Goal: Transaction & Acquisition: Subscribe to service/newsletter

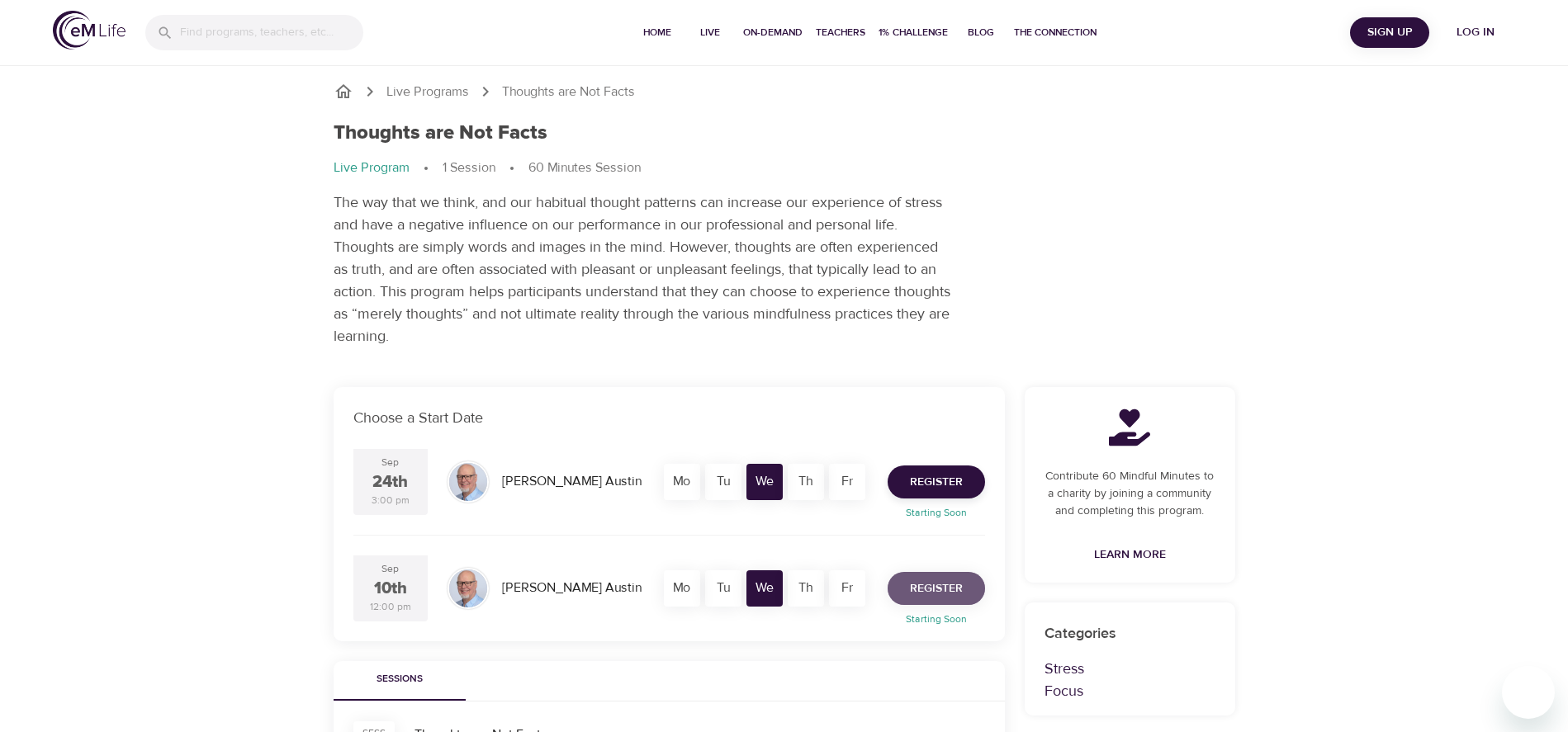
click at [937, 593] on span "Register" at bounding box center [937, 588] width 53 height 20
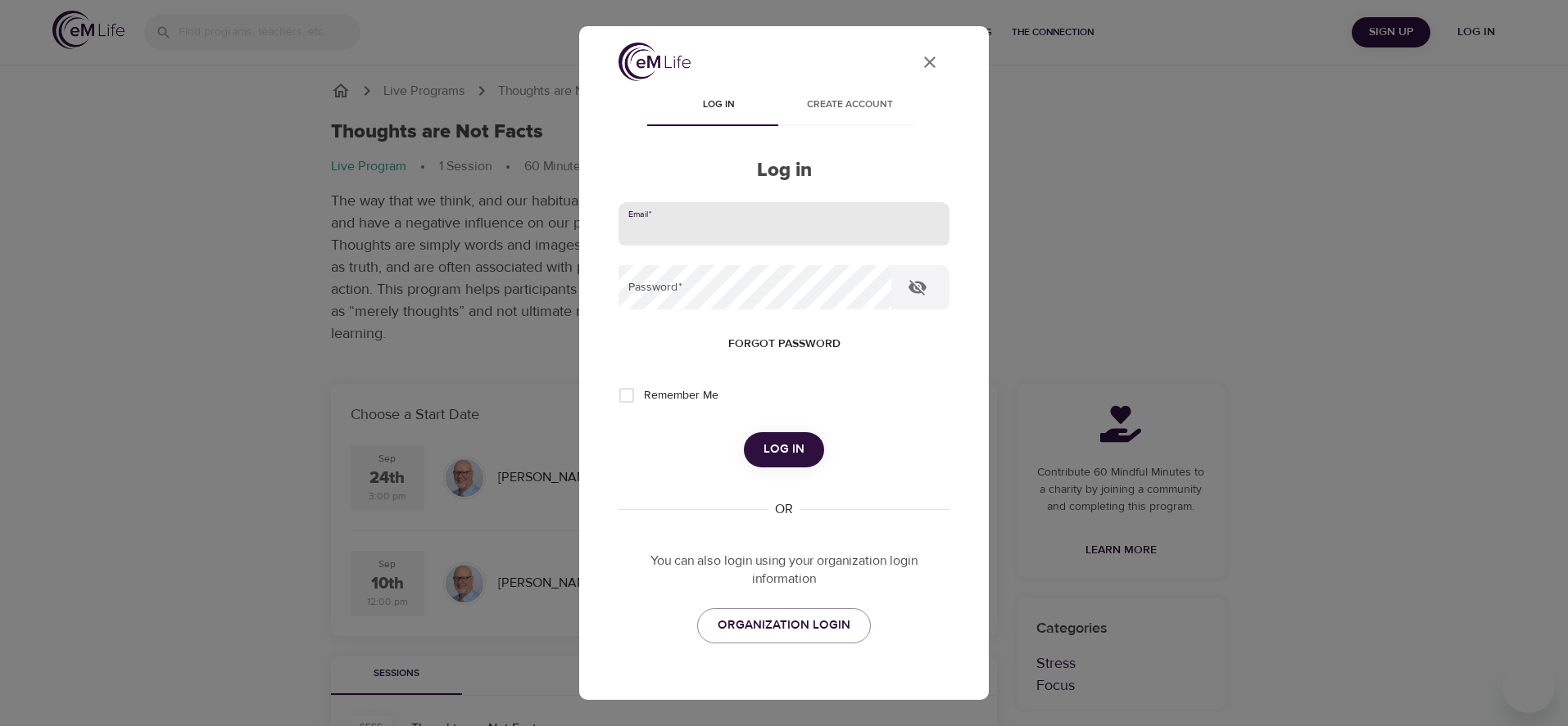
click at [707, 222] on input "email" at bounding box center [784, 224] width 331 height 45
type input "ketrickgillespie@gmail.com"
click at [744, 432] on button "Log in" at bounding box center [784, 449] width 80 height 34
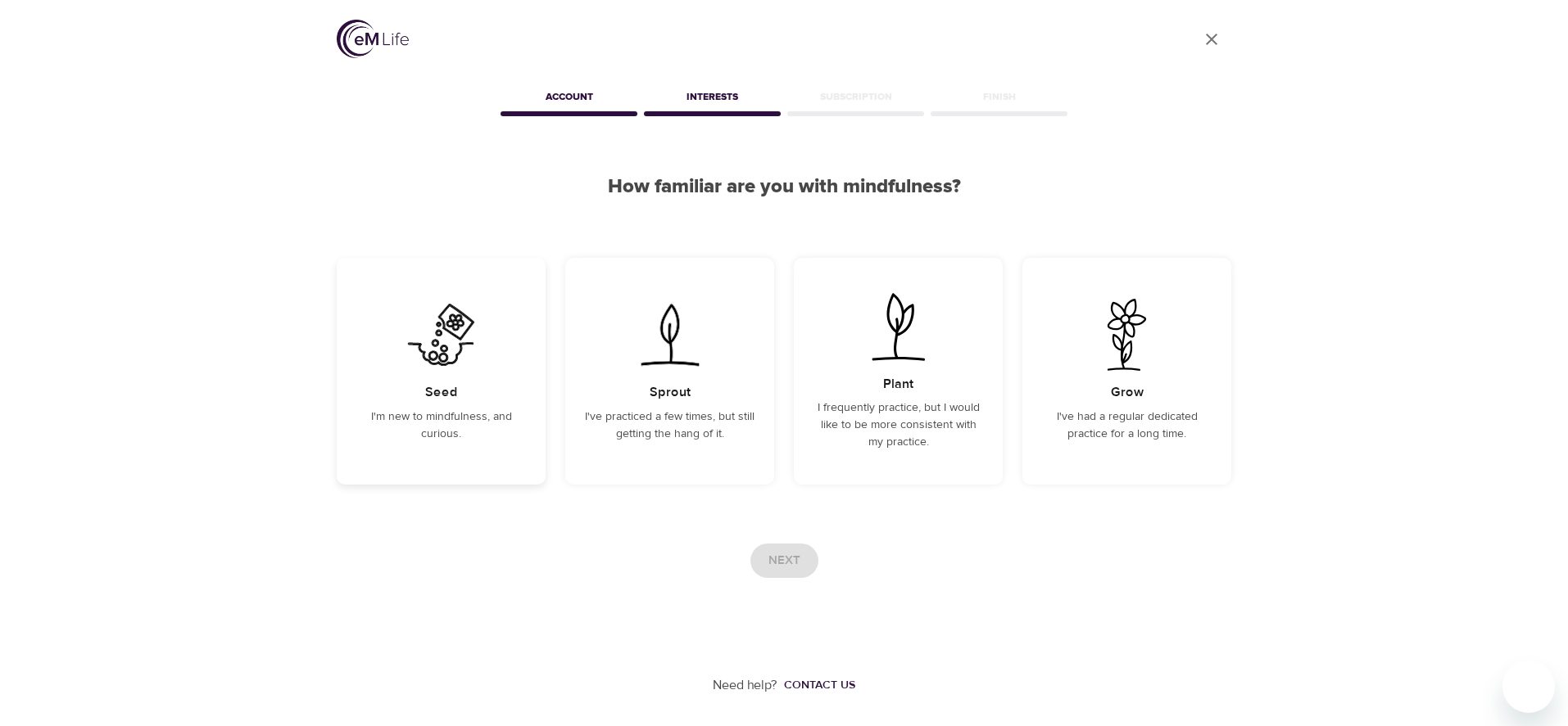
click at [454, 366] on img at bounding box center [441, 335] width 83 height 72
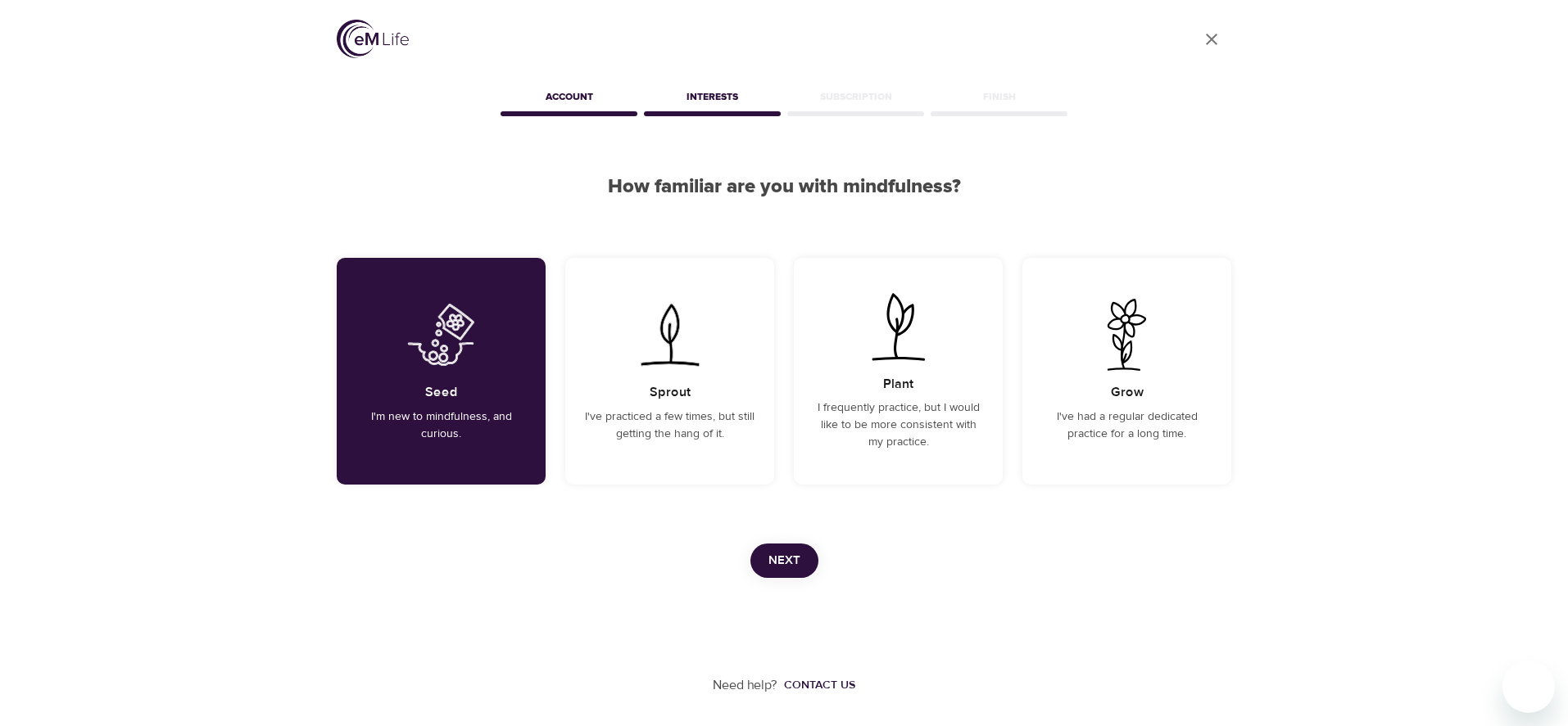
click at [778, 556] on span "Next" at bounding box center [784, 561] width 32 height 21
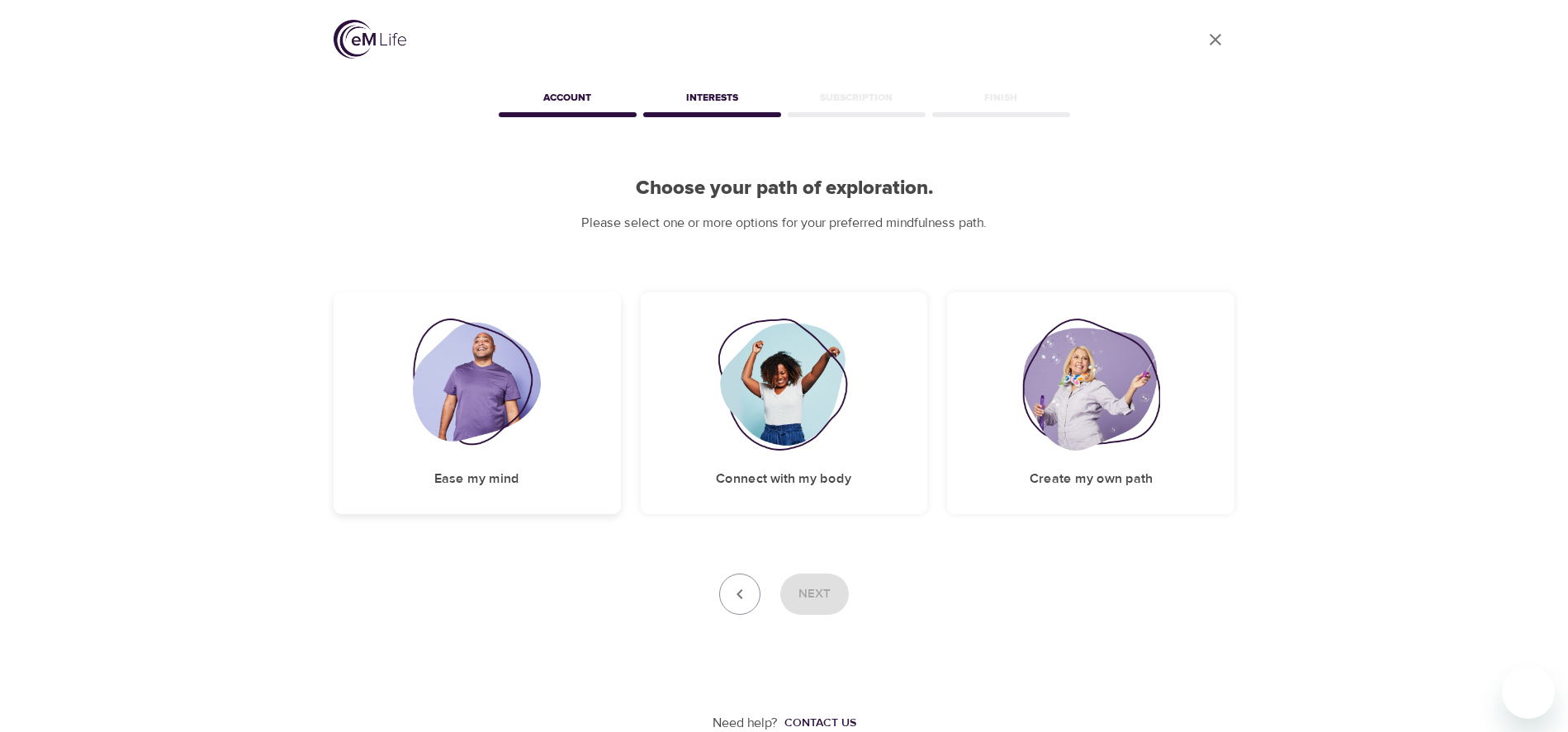
drag, startPoint x: 504, startPoint y: 365, endPoint x: 512, endPoint y: 418, distance: 53.6
click at [503, 368] on img at bounding box center [476, 385] width 128 height 132
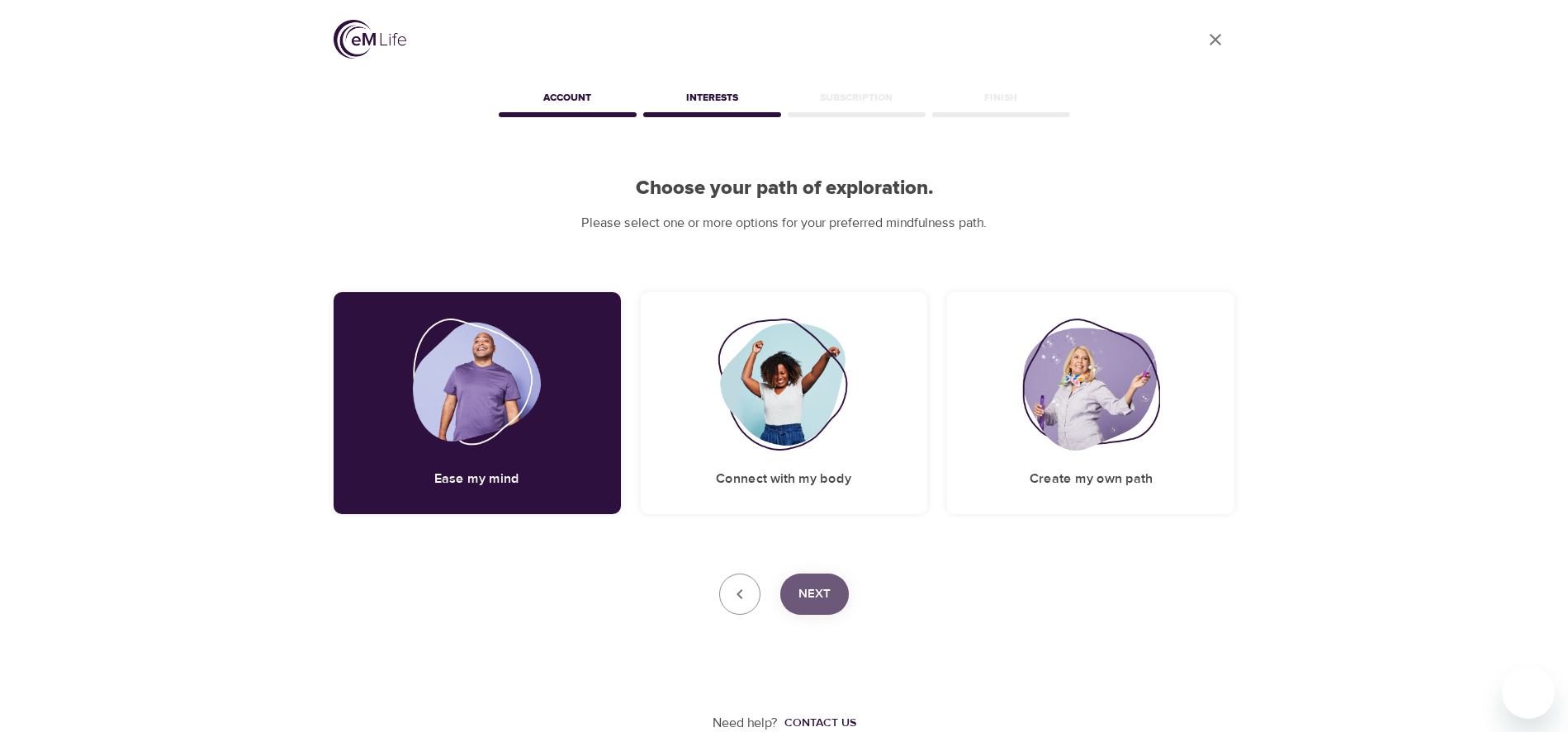
click at [821, 590] on span "Next" at bounding box center [814, 594] width 33 height 21
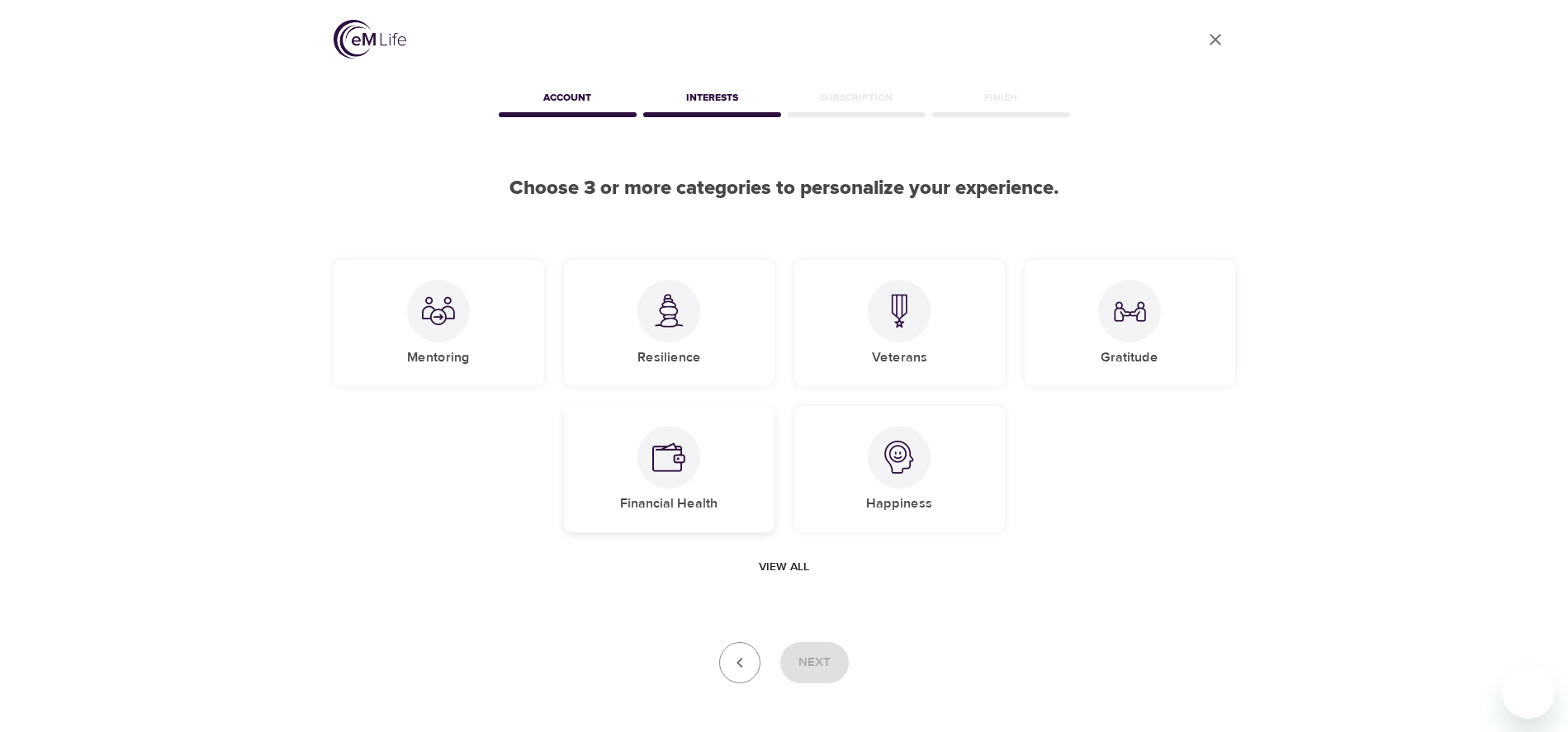
click at [668, 459] on img at bounding box center [668, 457] width 33 height 33
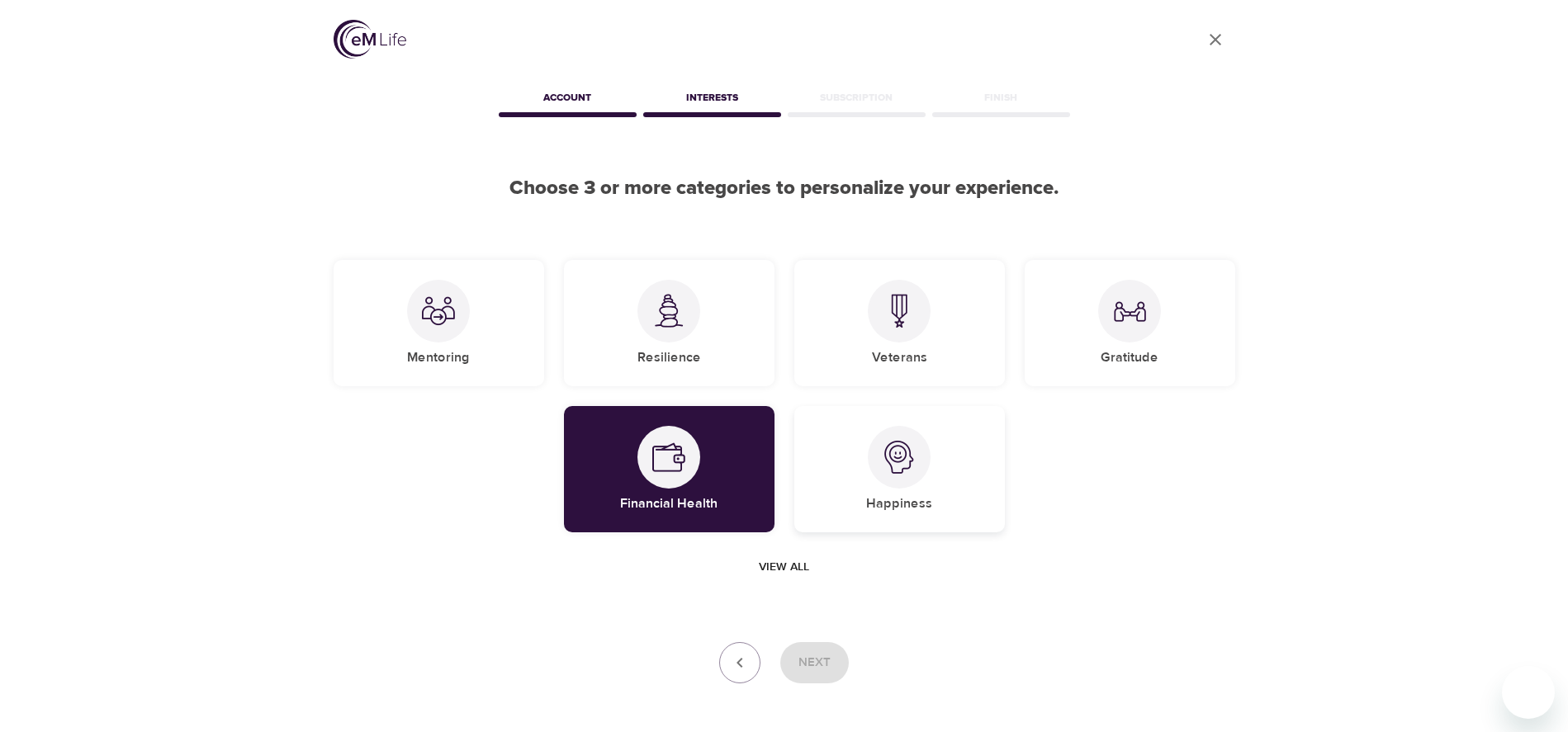
click at [900, 452] on img at bounding box center [899, 457] width 33 height 33
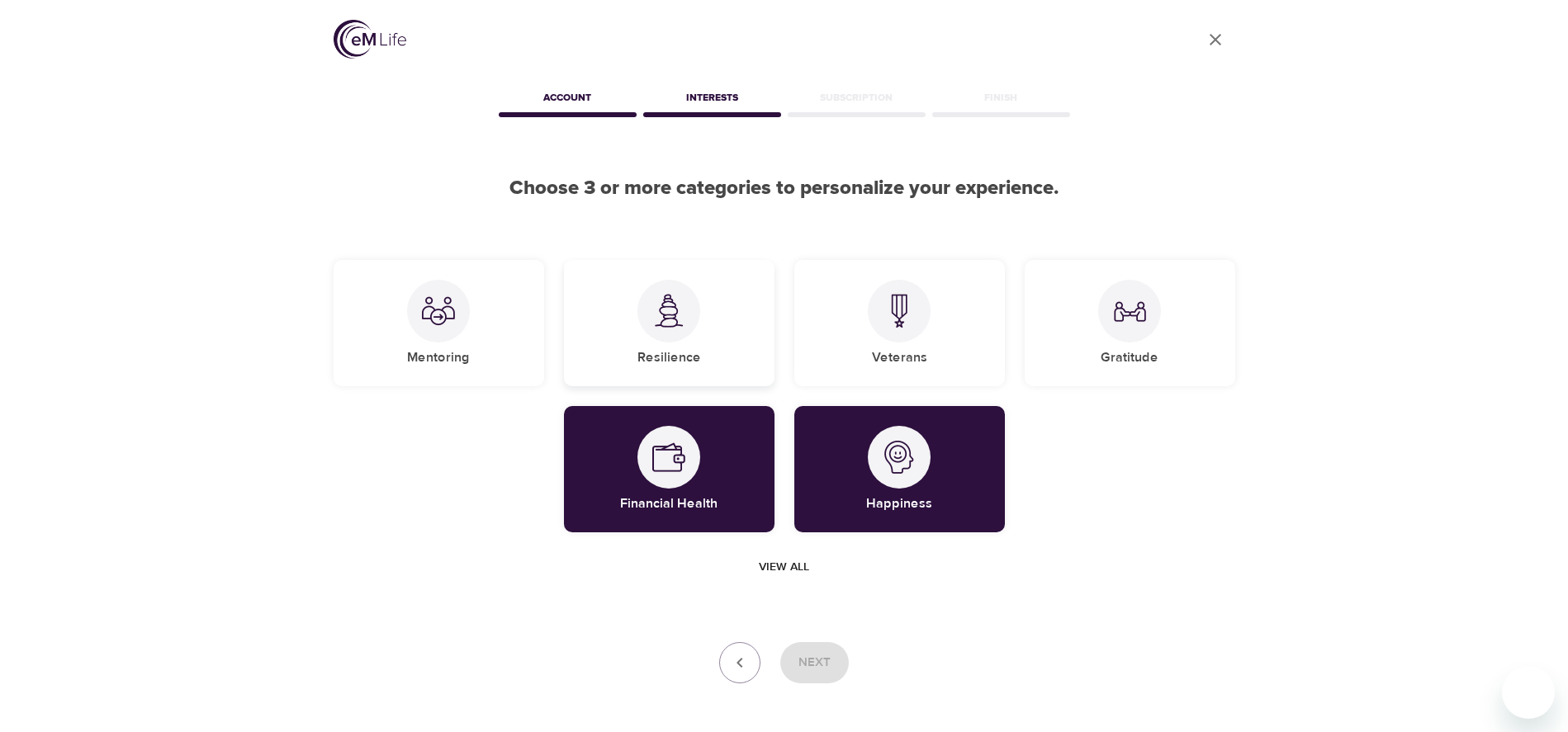
click at [679, 315] on img at bounding box center [668, 310] width 33 height 34
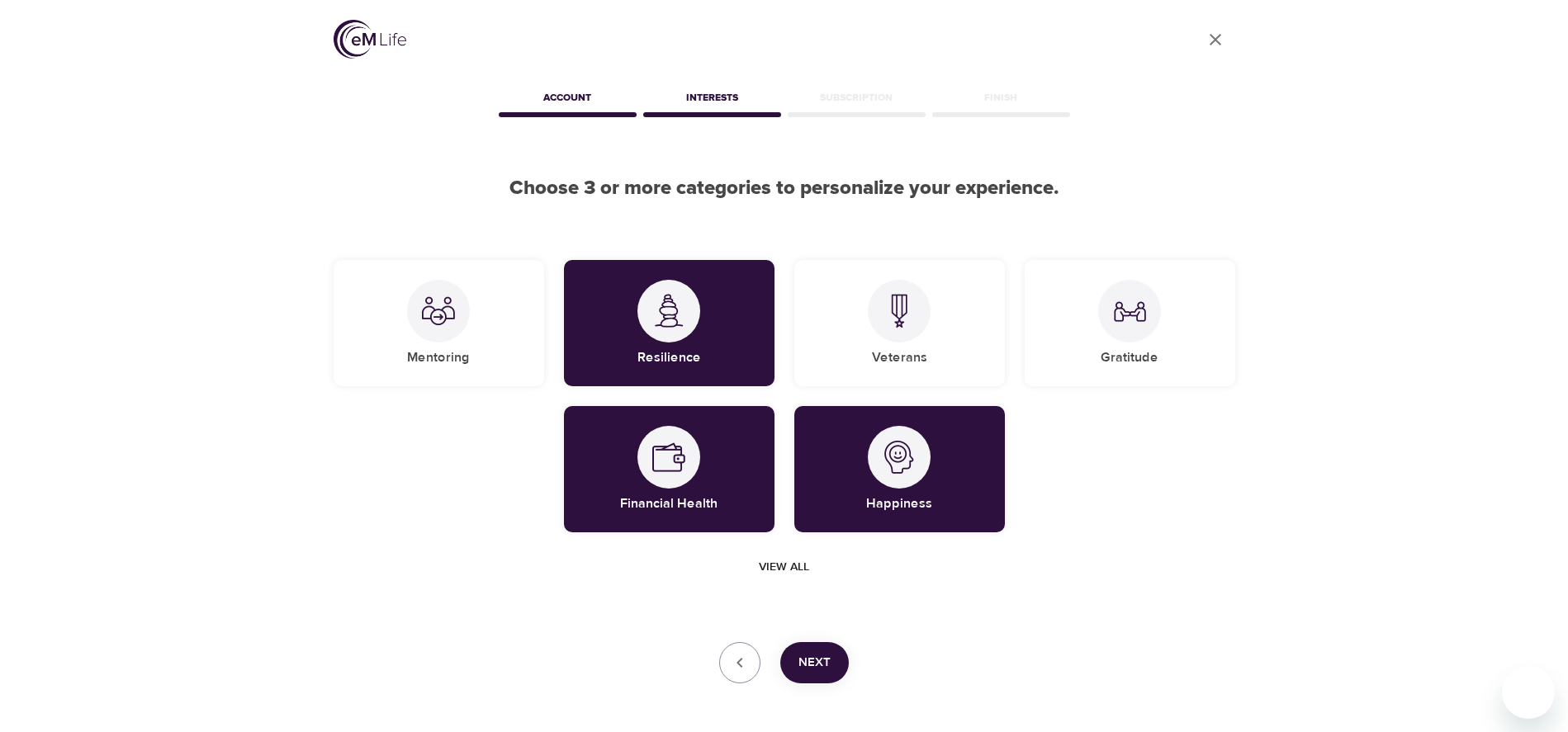
click at [825, 671] on span "Next" at bounding box center [814, 662] width 33 height 21
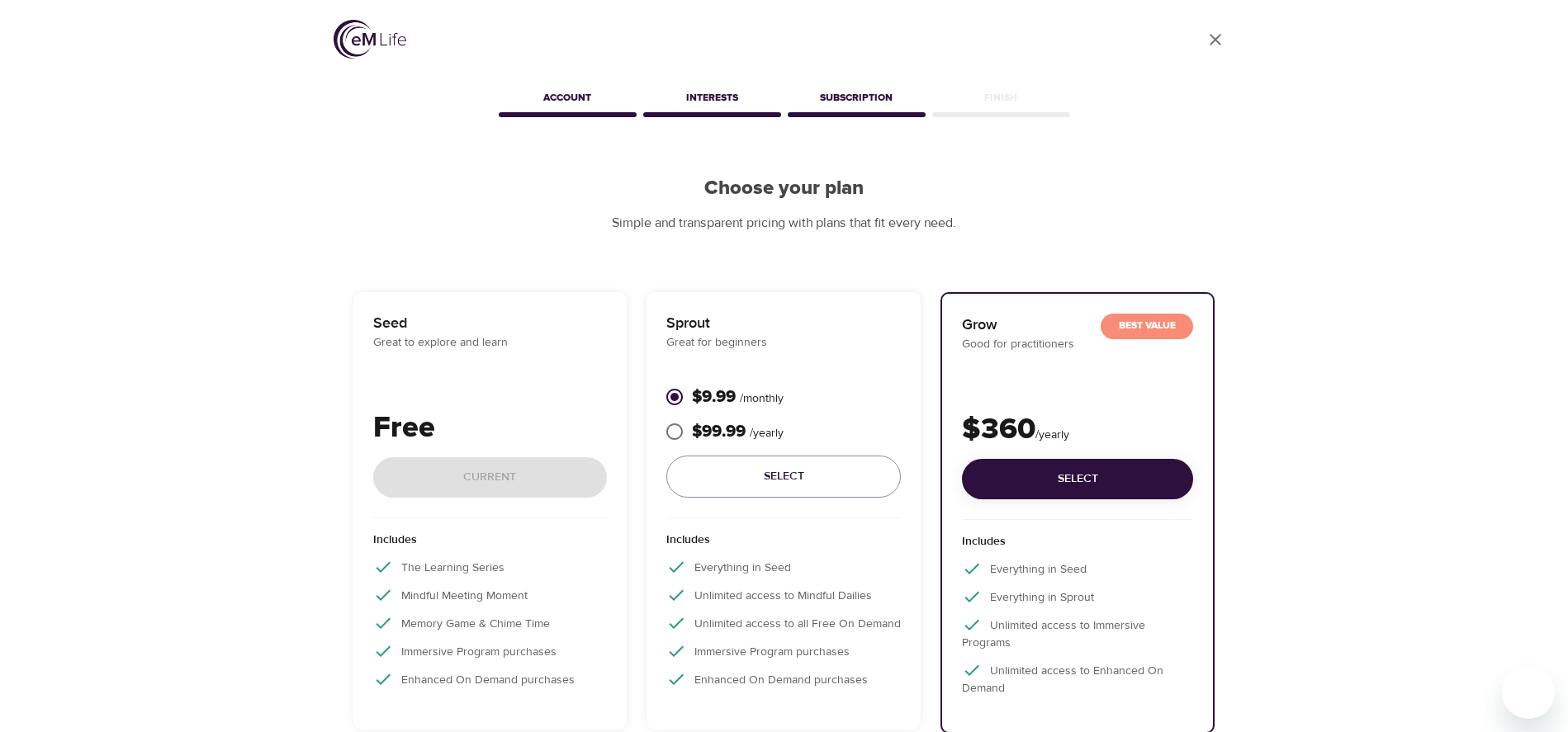
click at [489, 464] on div "Free Current" at bounding box center [490, 462] width 235 height 112
click at [490, 469] on div "Free Current" at bounding box center [490, 462] width 235 height 112
click at [491, 469] on div "Free Current" at bounding box center [490, 462] width 235 height 112
click at [491, 471] on div "Free Current" at bounding box center [490, 462] width 235 height 112
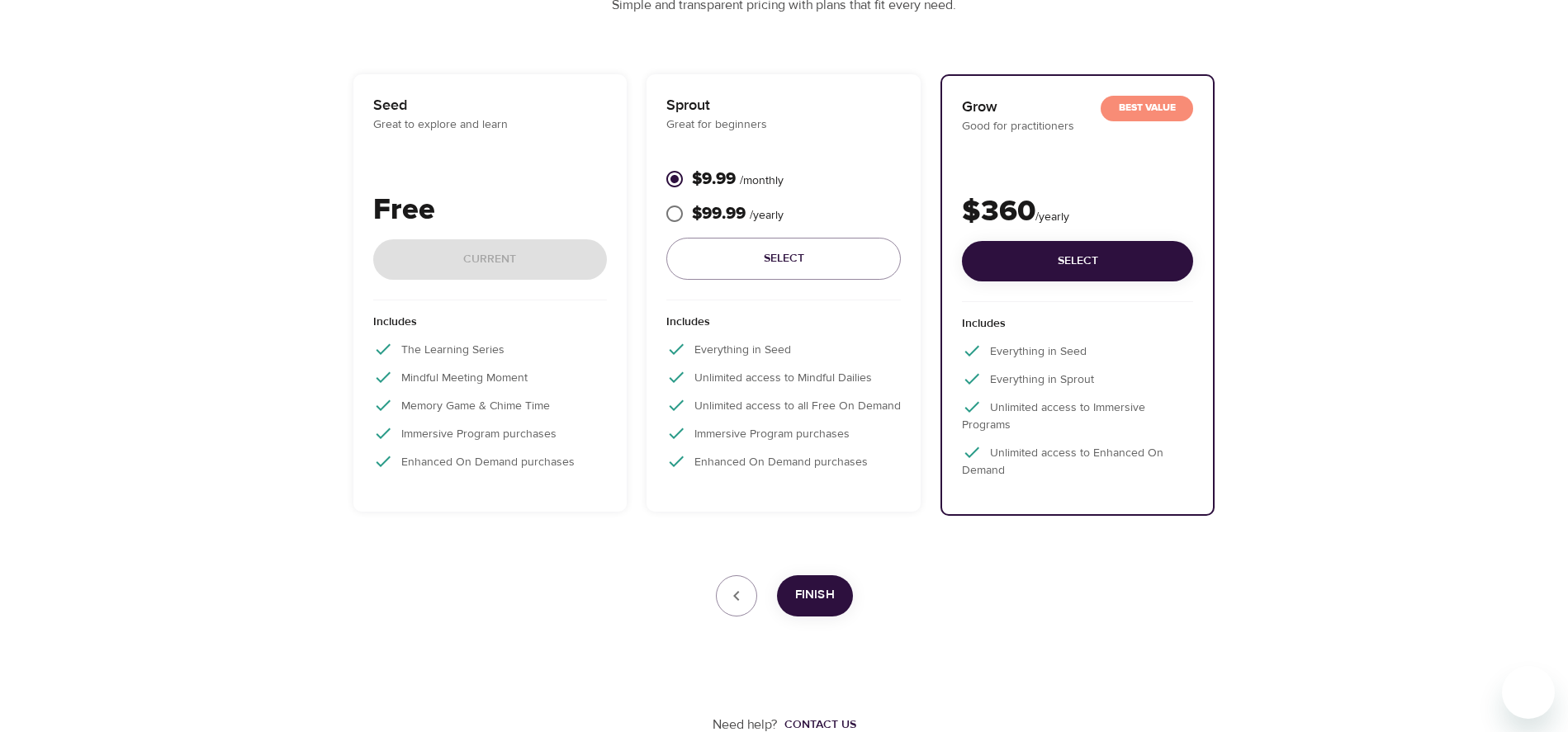
scroll to position [220, 0]
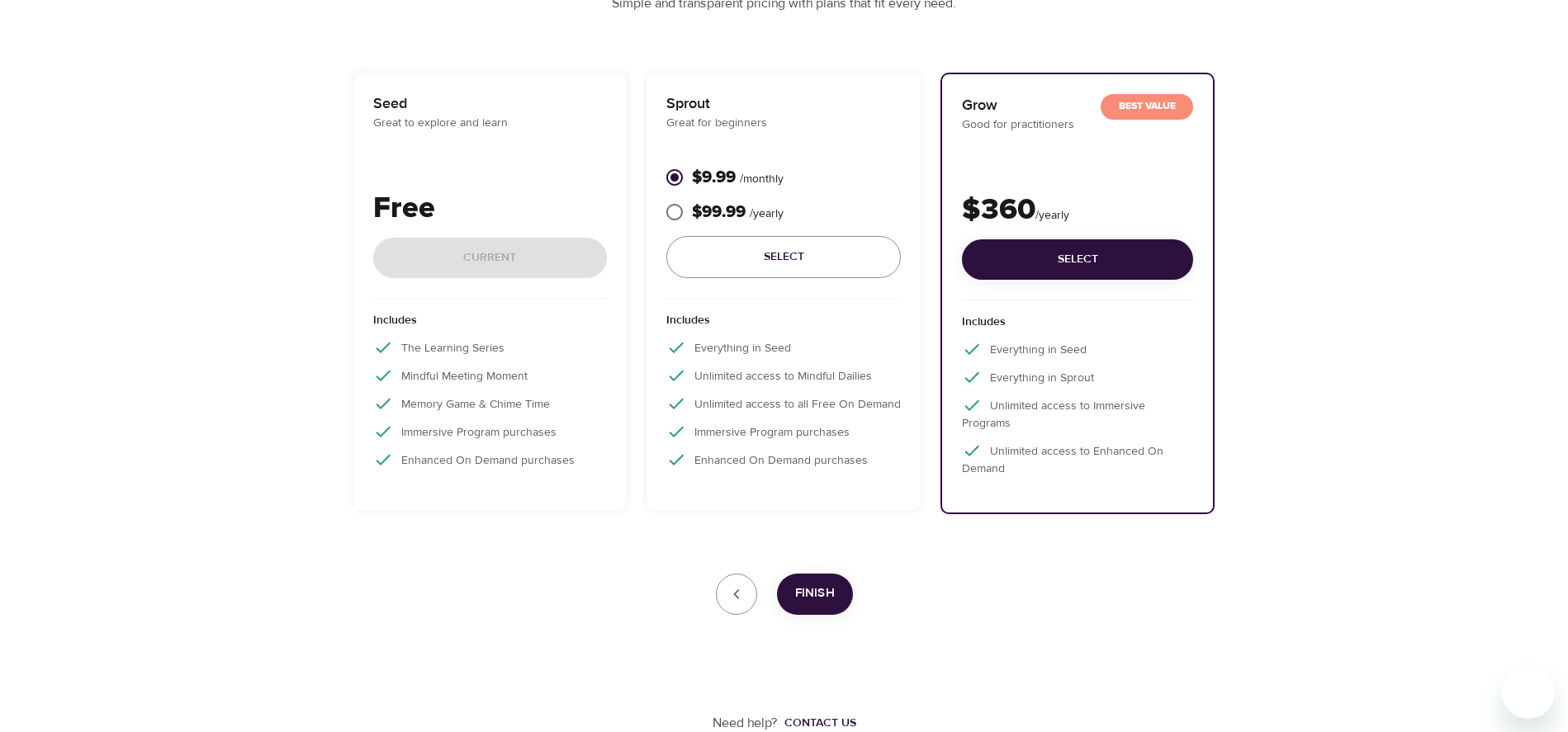
click at [449, 254] on div "Free Current" at bounding box center [490, 243] width 235 height 112
drag, startPoint x: 449, startPoint y: 254, endPoint x: 430, endPoint y: 141, distance: 114.6
click at [449, 254] on div "Free Current" at bounding box center [490, 243] width 235 height 112
click at [427, 102] on p "Seed" at bounding box center [490, 103] width 235 height 22
click at [458, 219] on p "Free" at bounding box center [490, 209] width 235 height 45
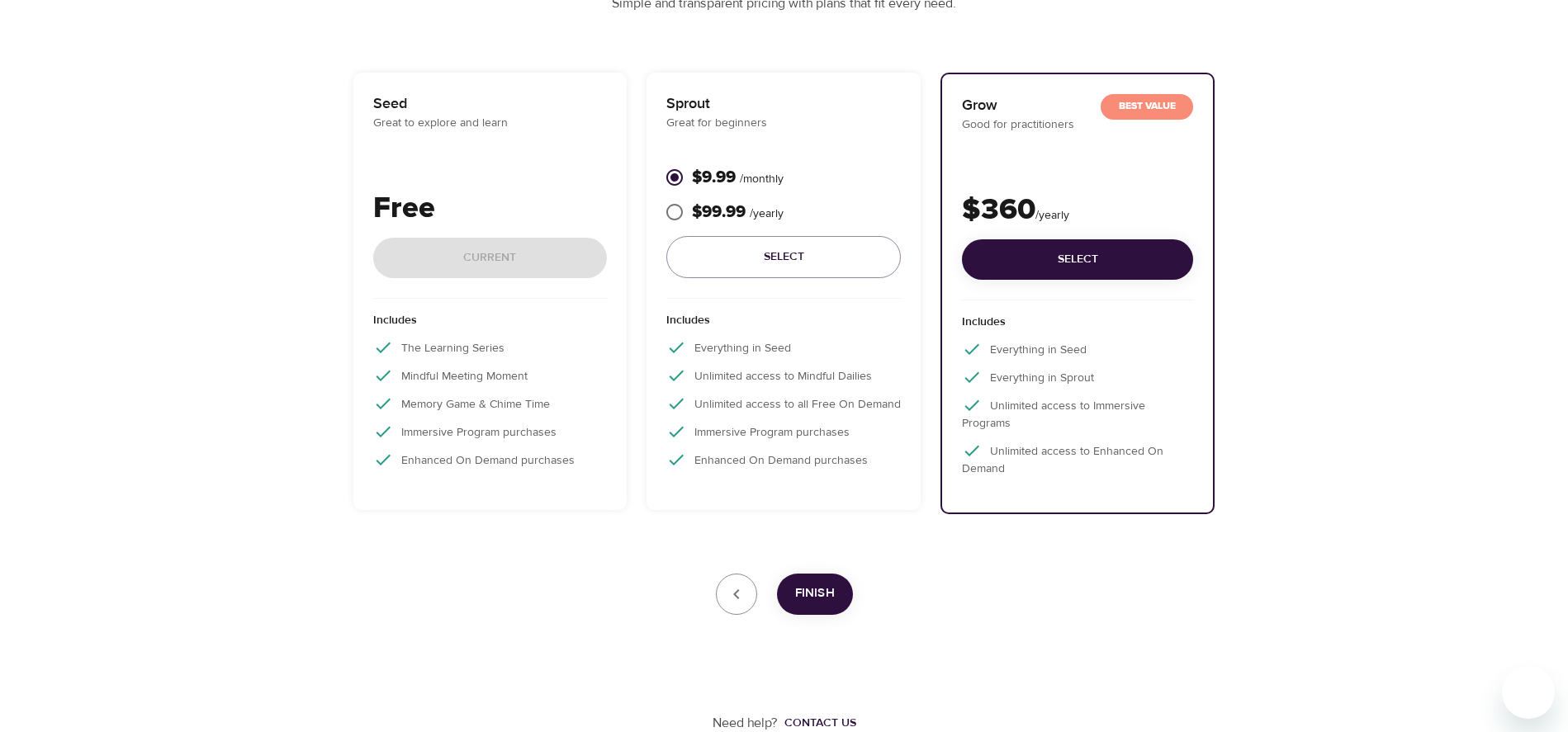
click at [777, 388] on div "Includes Everything in Seed Unlimited access to Mindful Dailies Unlimited acces…" at bounding box center [783, 395] width 235 height 192
click at [490, 255] on div "Free Current" at bounding box center [490, 243] width 235 height 112
click at [481, 252] on div "Free Current" at bounding box center [490, 243] width 235 height 112
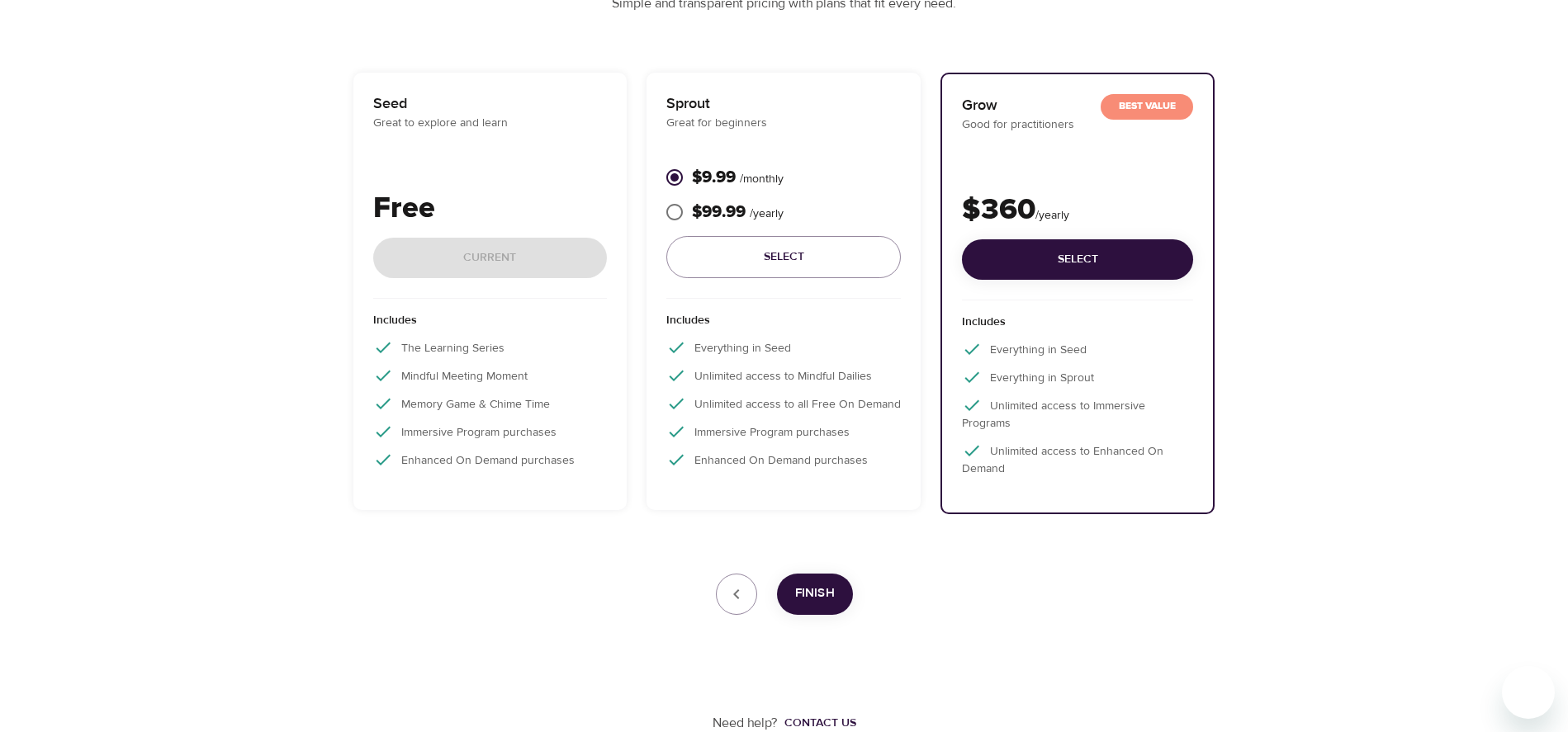
click at [480, 252] on div "Free Current" at bounding box center [490, 243] width 235 height 112
click at [1075, 265] on span "Select" at bounding box center [1077, 259] width 205 height 20
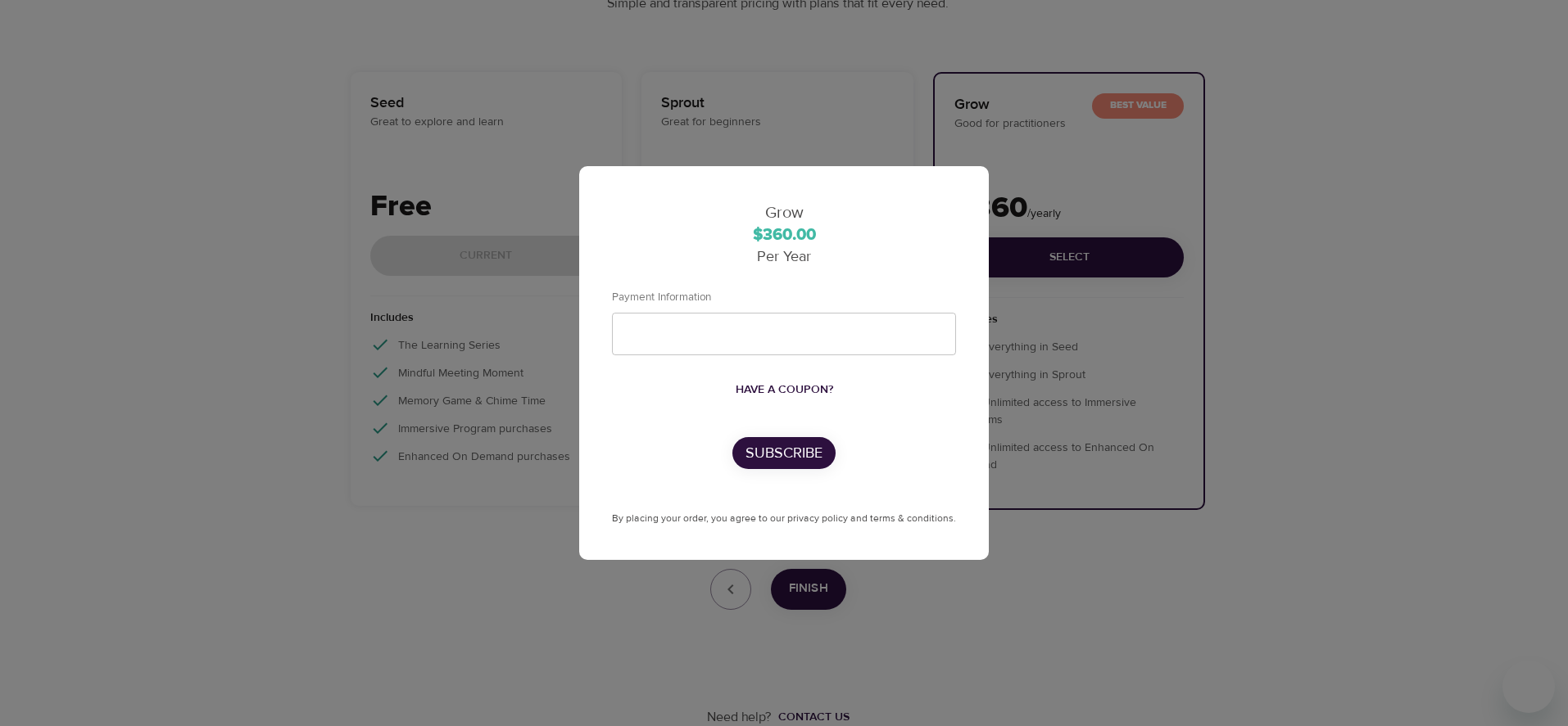
click at [245, 332] on div "Grow $360.00 Per Year Payment Information Have a coupon? Subscribe By placing y…" at bounding box center [784, 363] width 1568 height 726
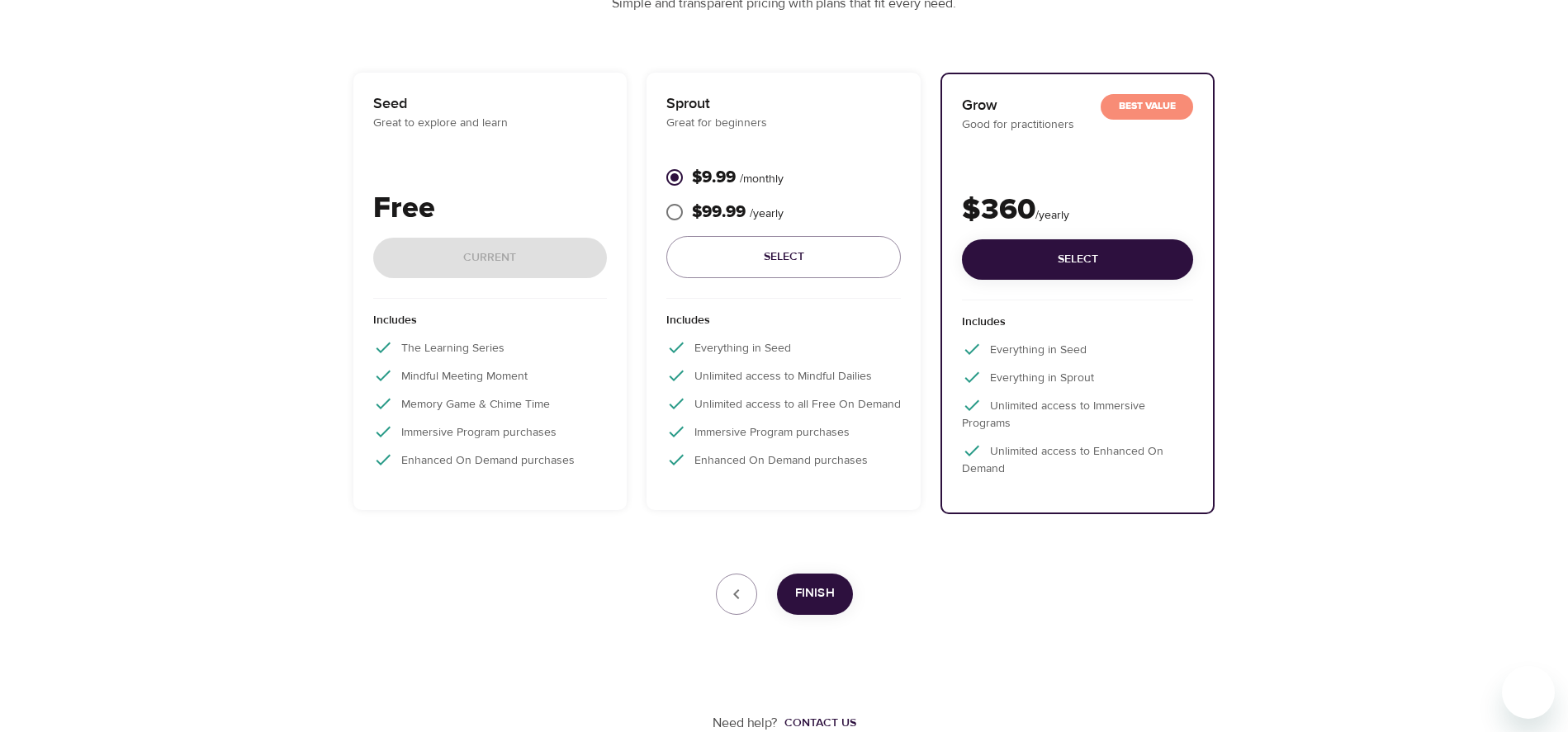
click at [523, 250] on div "Free Current" at bounding box center [490, 243] width 235 height 112
click at [523, 249] on div "Free Current" at bounding box center [490, 243] width 235 height 112
click at [813, 596] on span "Finish" at bounding box center [814, 594] width 40 height 21
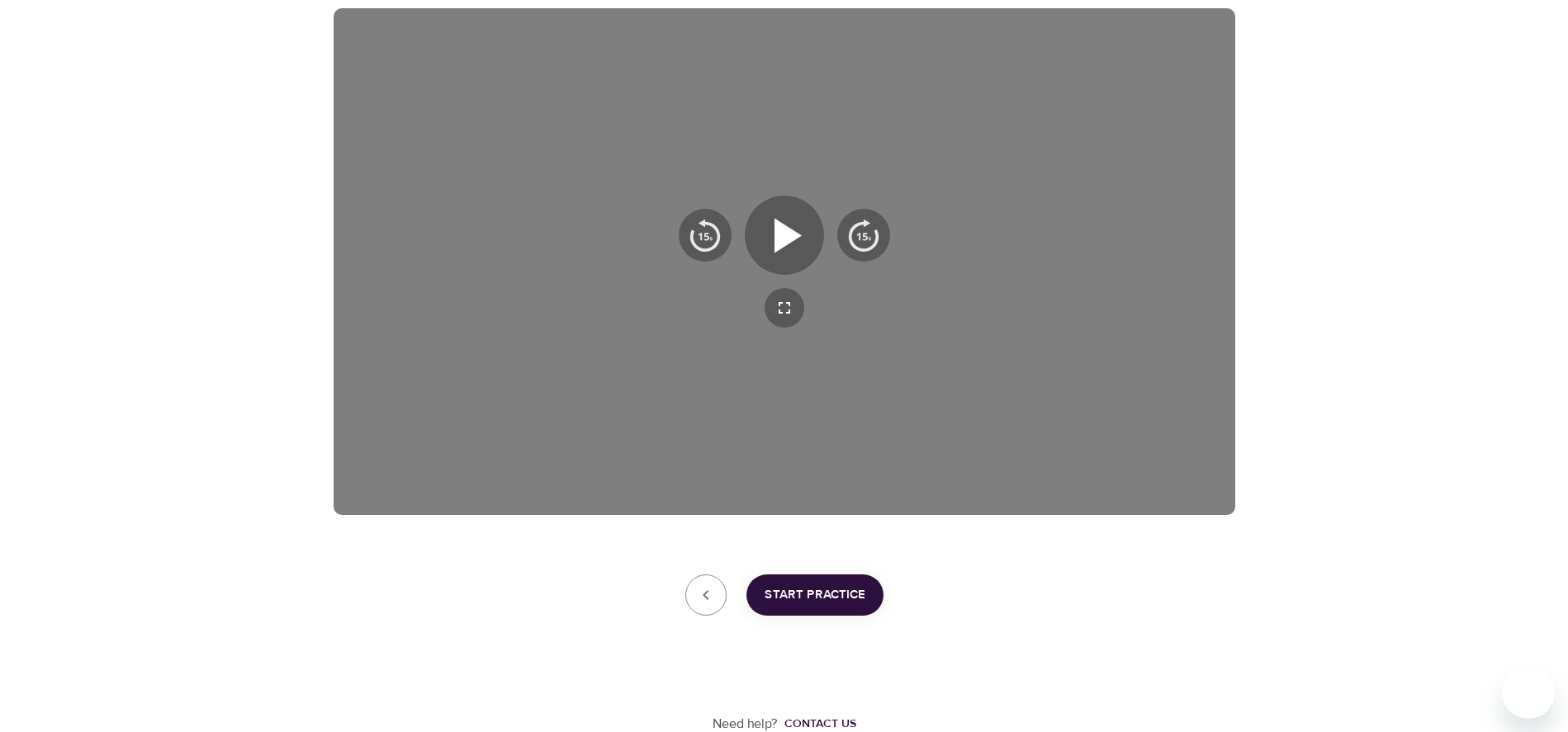
scroll to position [286, 0]
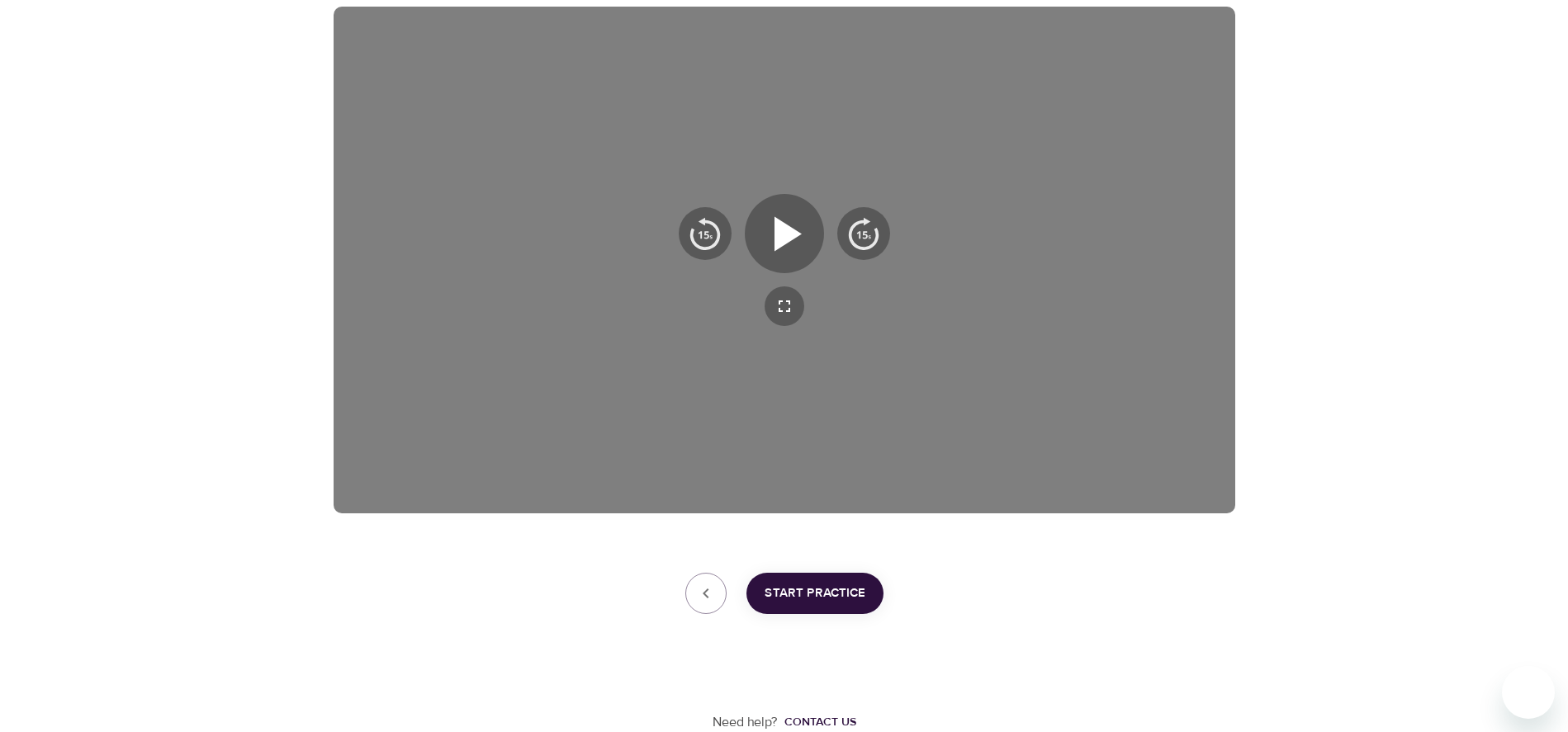
click at [813, 601] on span "Start Practice" at bounding box center [815, 594] width 101 height 21
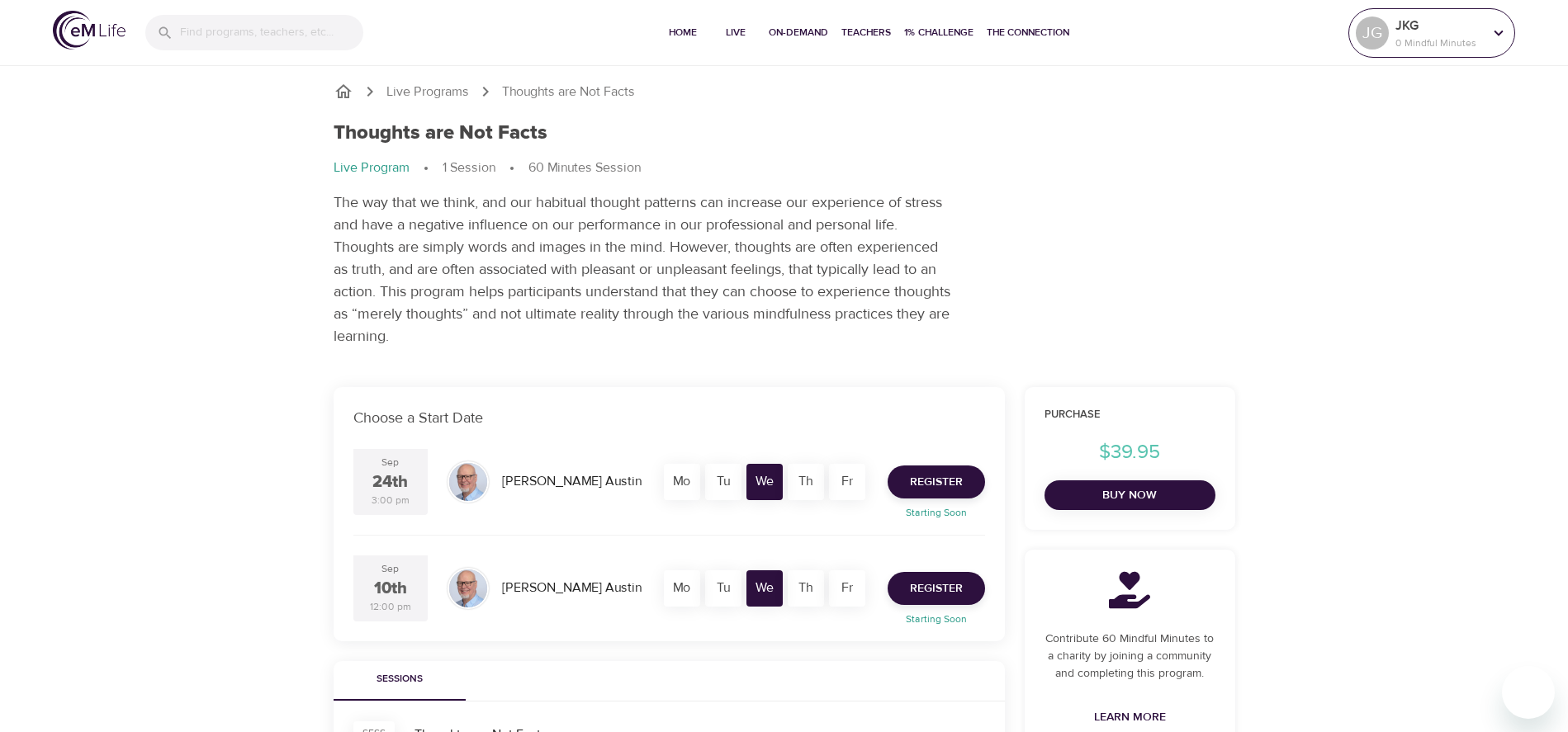
click at [1492, 33] on icon at bounding box center [1498, 33] width 19 height 19
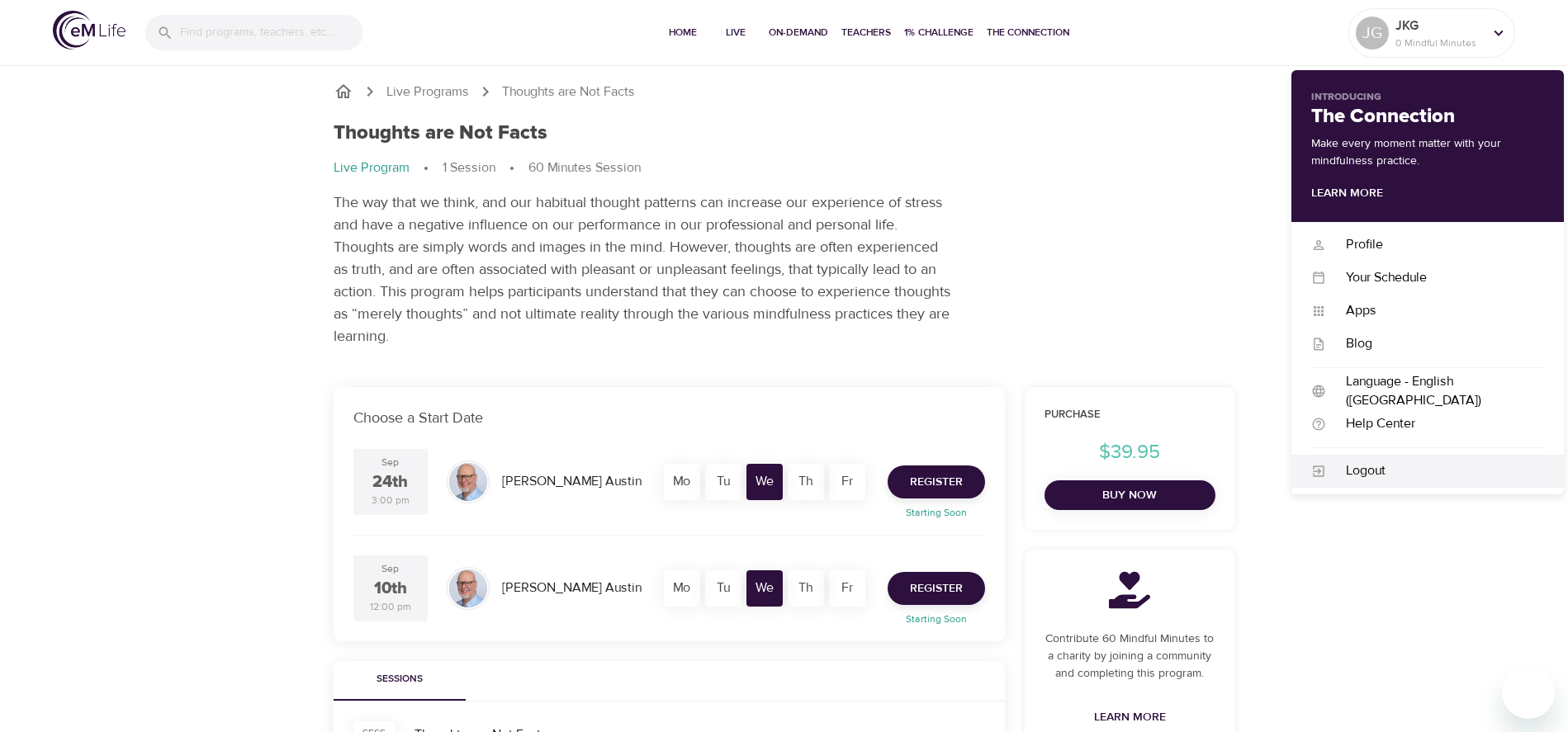
click at [1374, 471] on div "Logout" at bounding box center [1434, 471] width 218 height 19
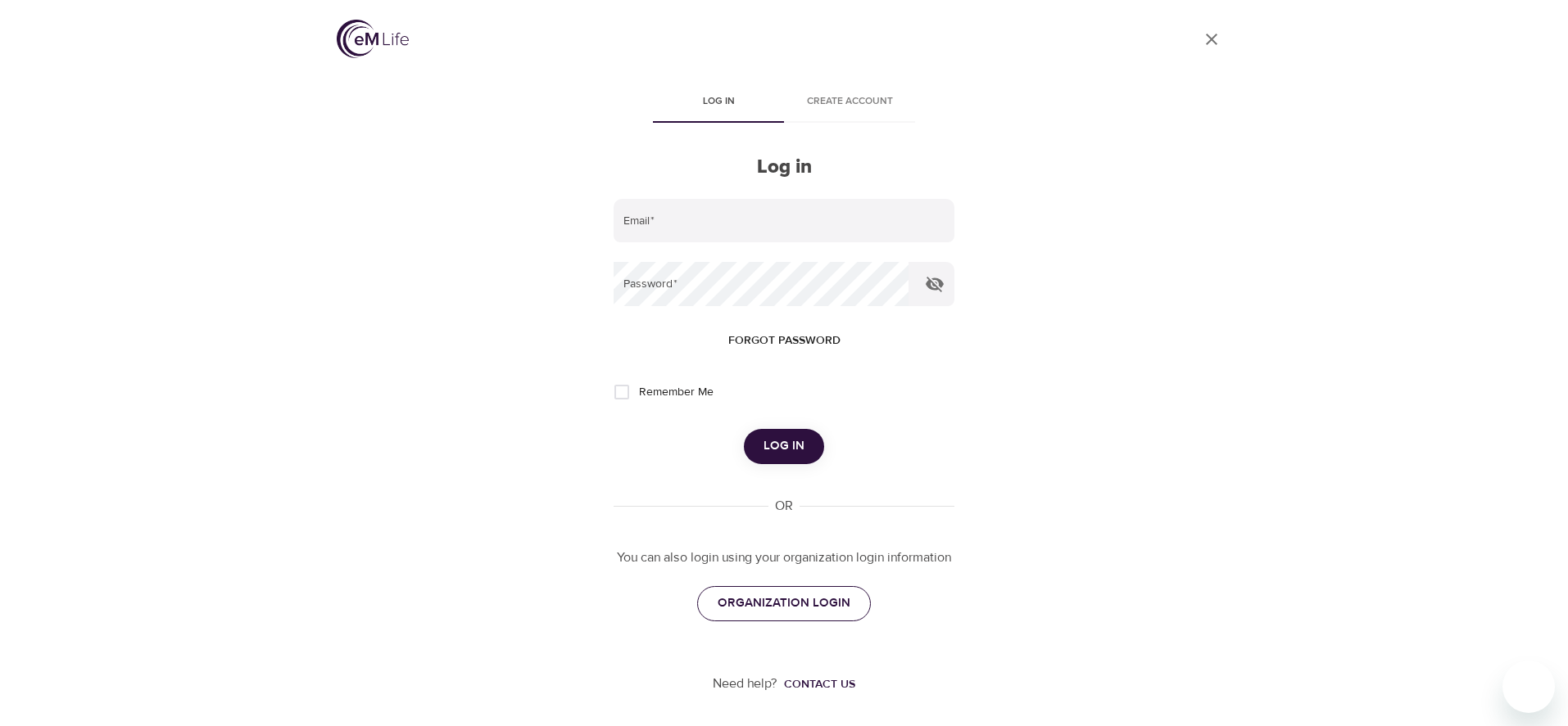
click at [782, 611] on span "ORGANIZATION LOGIN" at bounding box center [784, 604] width 133 height 21
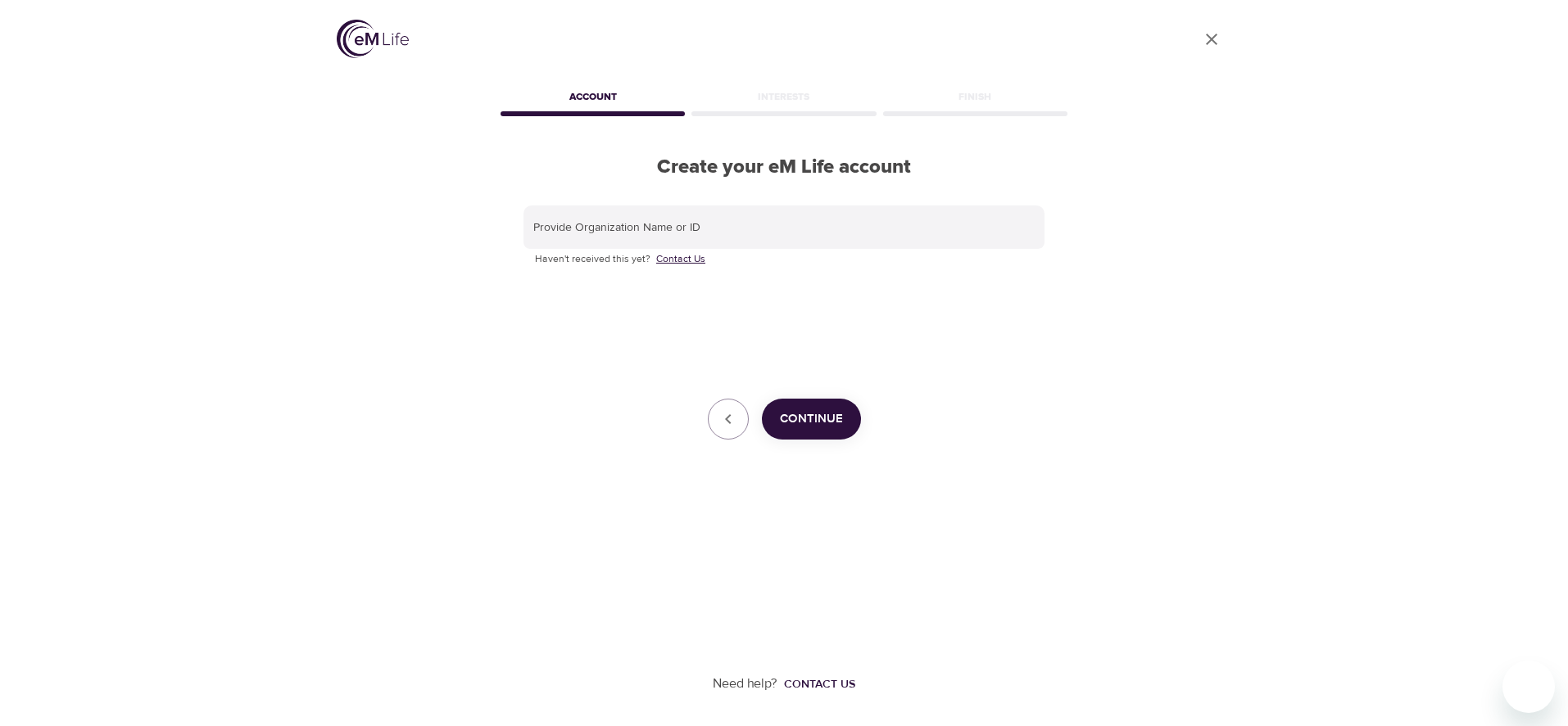
click at [675, 260] on link "Contact Us" at bounding box center [681, 259] width 49 height 17
click at [588, 231] on input "text" at bounding box center [783, 227] width 521 height 45
click at [827, 419] on span "Continue" at bounding box center [811, 419] width 63 height 21
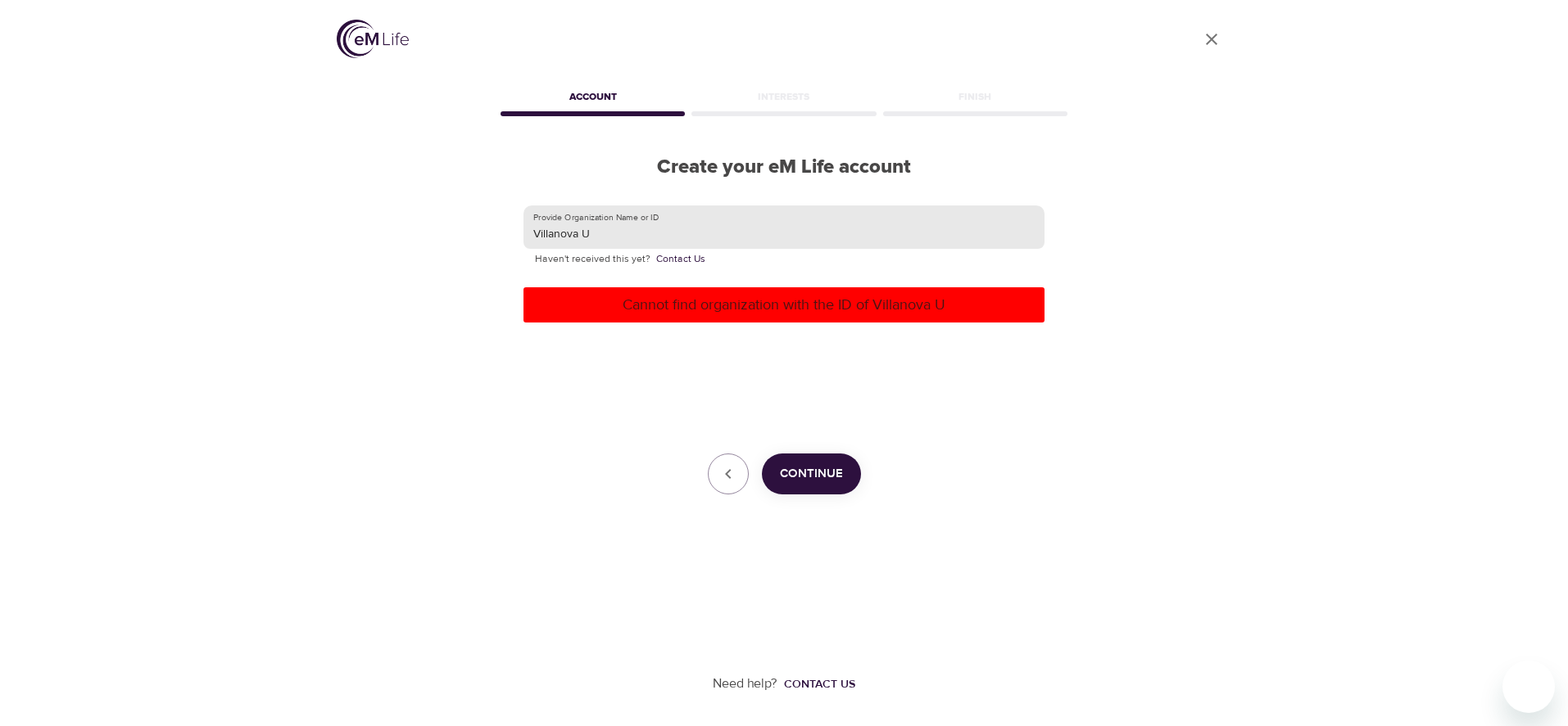
click at [603, 228] on input "Villanova U" at bounding box center [783, 227] width 521 height 45
click at [813, 477] on span "Continue" at bounding box center [811, 474] width 63 height 21
drag, startPoint x: 667, startPoint y: 228, endPoint x: 437, endPoint y: 228, distance: 230.0
click at [437, 228] on div "User Profile Account Interests Finish Create your eM Life account Provide Organ…" at bounding box center [783, 363] width 934 height 726
click at [820, 478] on span "Continue" at bounding box center [811, 474] width 63 height 21
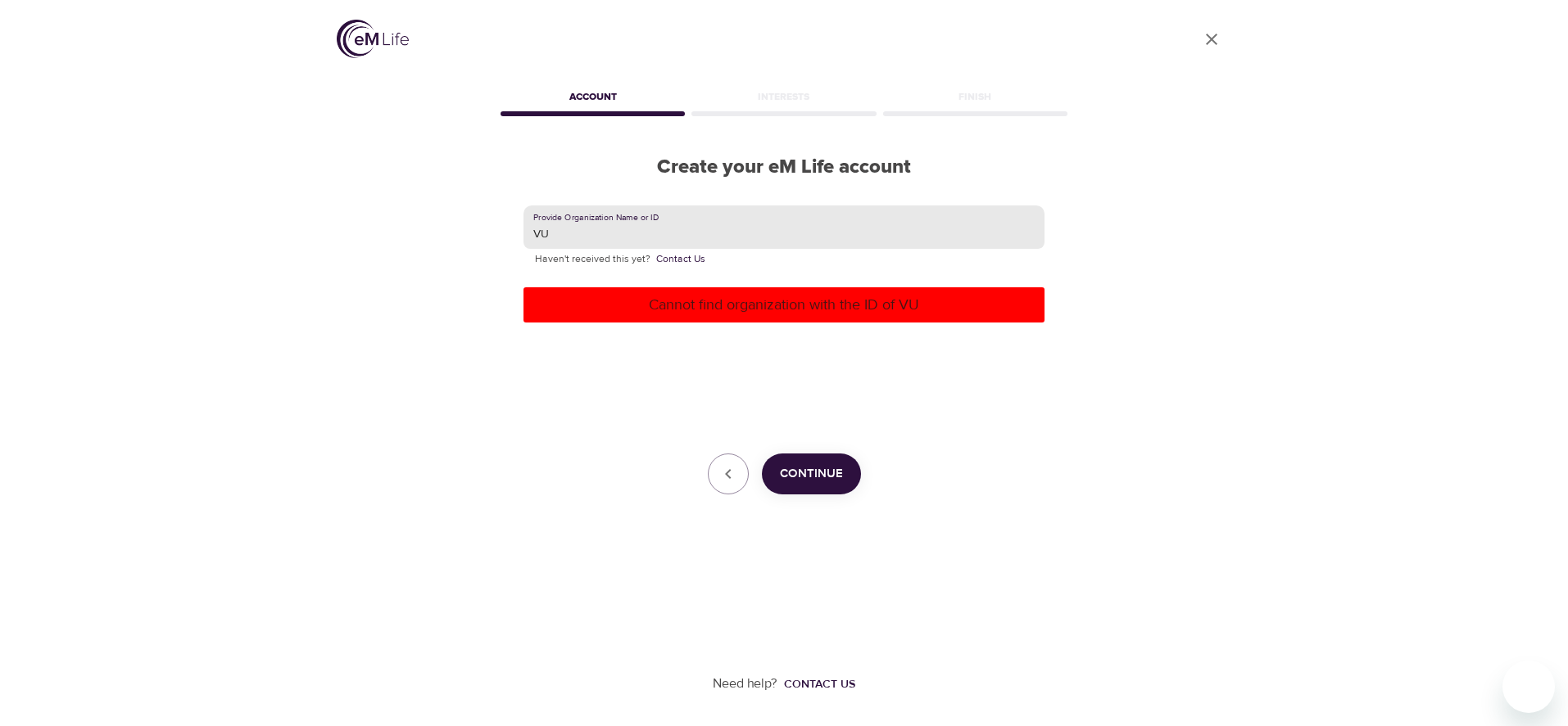
click at [556, 232] on input "VU" at bounding box center [783, 227] width 521 height 45
click at [792, 476] on span "Continue" at bounding box center [811, 474] width 63 height 21
drag, startPoint x: 500, startPoint y: 227, endPoint x: 473, endPoint y: 224, distance: 27.2
click at [473, 224] on div "User Profile Account Interests Finish Create your eM Life account Provide Organ…" at bounding box center [783, 363] width 934 height 726
click at [808, 468] on span "Continue" at bounding box center [811, 474] width 63 height 21
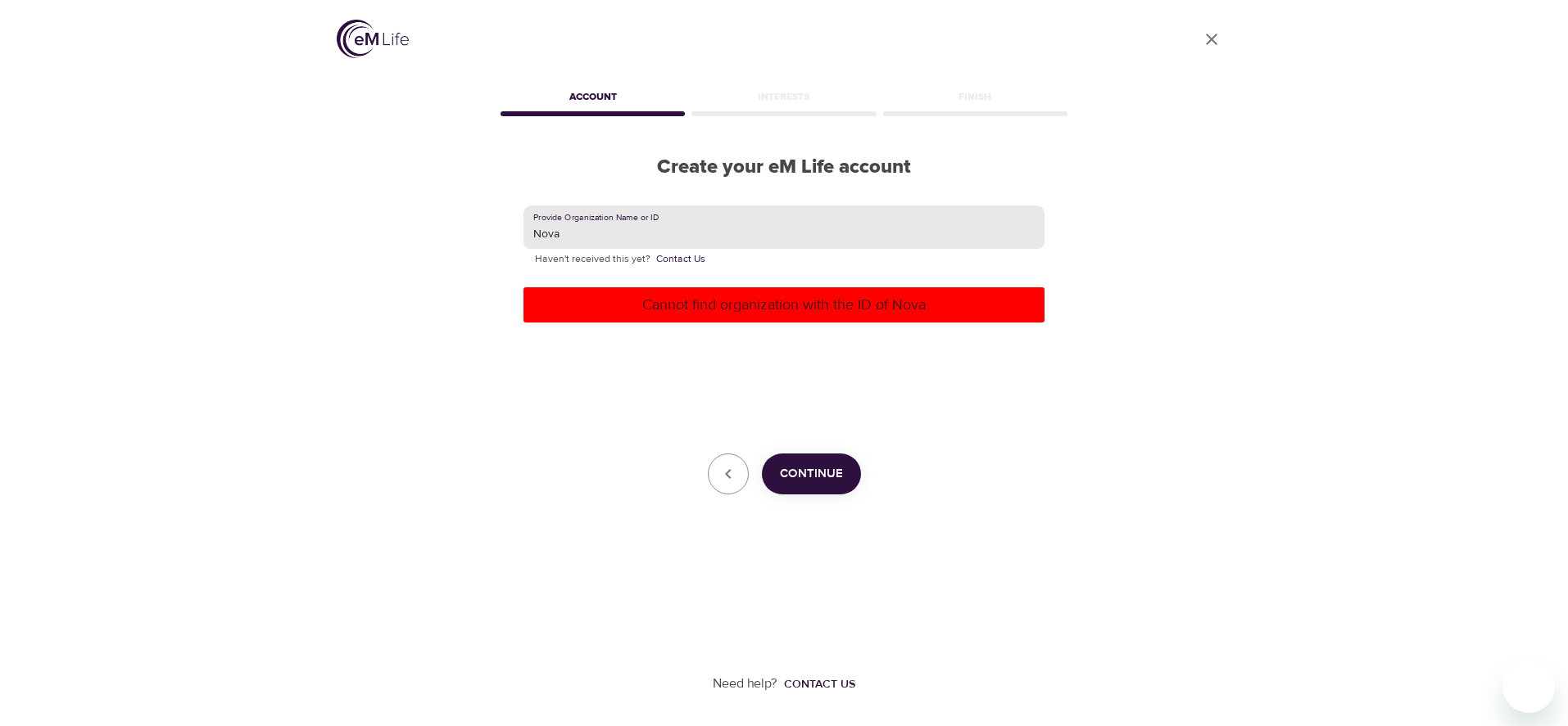
drag, startPoint x: 588, startPoint y: 236, endPoint x: 430, endPoint y: 218, distance: 159.0
click at [435, 224] on div "User Profile Account Interests Finish Create your eM Life account Provide Organ…" at bounding box center [783, 363] width 934 height 726
type input "[GEOGRAPHIC_DATA]"
